Goal: Transaction & Acquisition: Purchase product/service

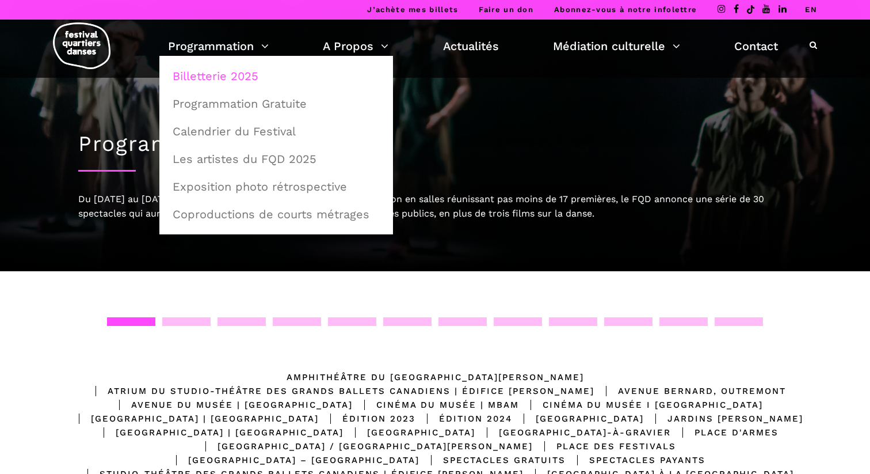
click at [245, 78] on link "Billetterie 2025" at bounding box center [276, 76] width 221 height 26
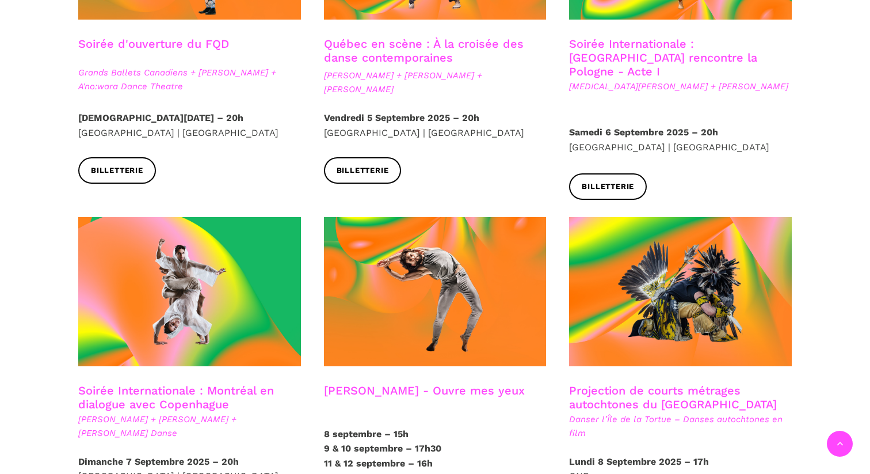
scroll to position [497, 0]
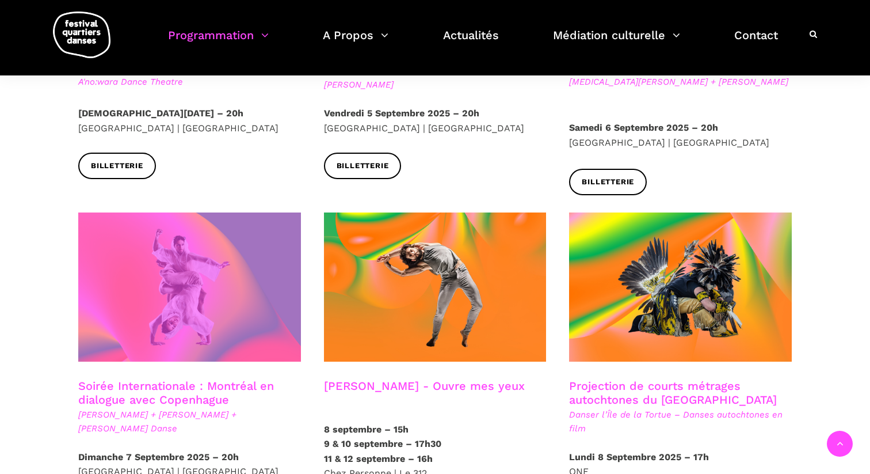
click at [202, 270] on span at bounding box center [189, 286] width 223 height 149
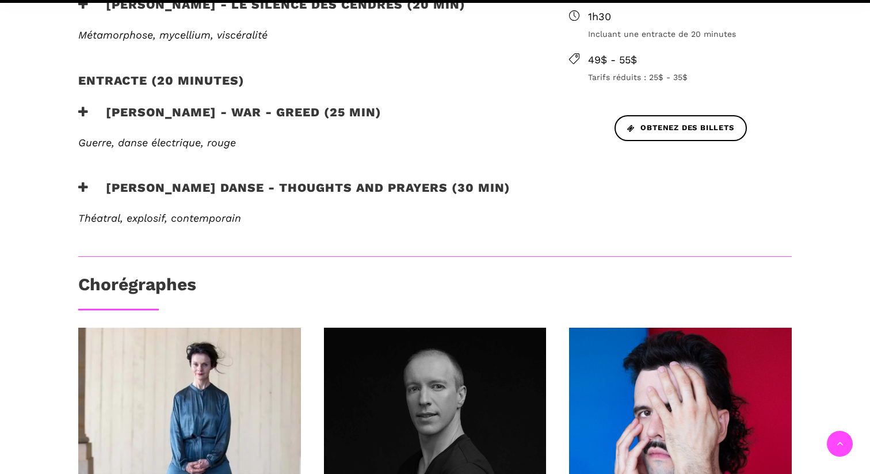
scroll to position [556, 0]
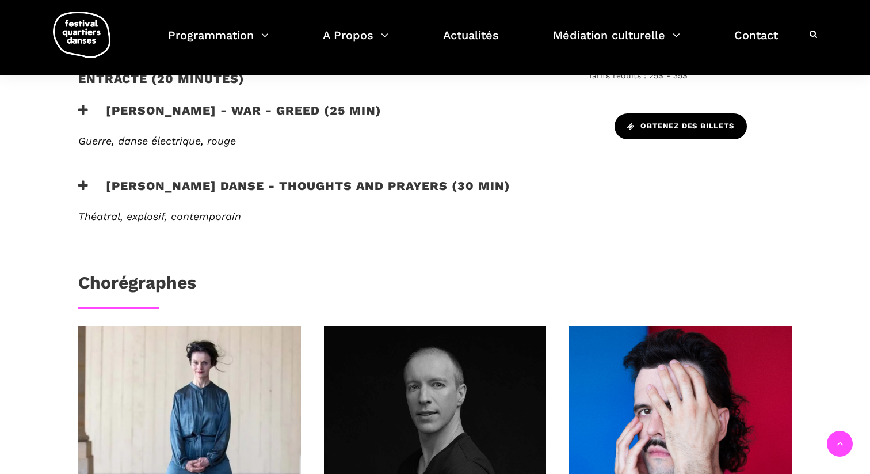
click at [700, 120] on span "Obtenez des billets" at bounding box center [680, 126] width 107 height 12
